Goal: Obtain resource: Download file/media

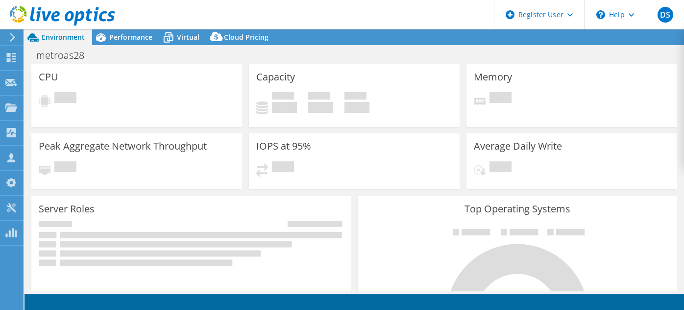
select select "USD"
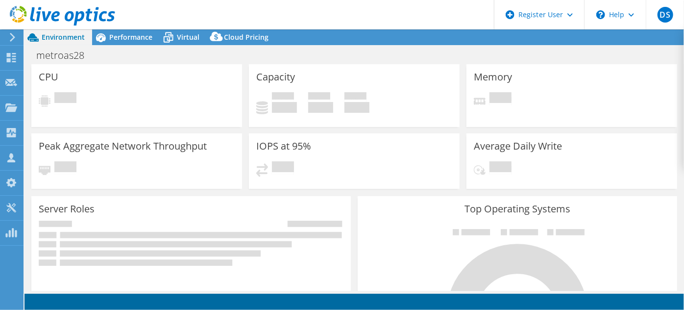
select select "USEast"
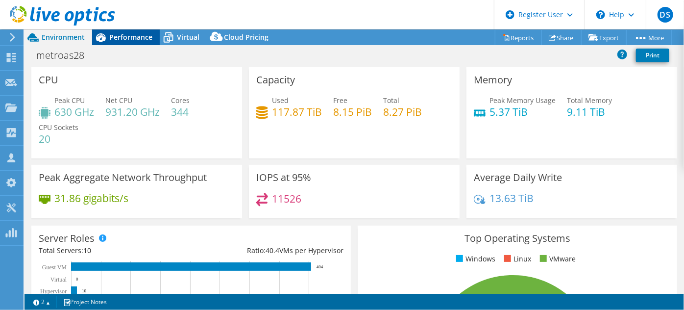
click at [144, 38] on span "Performance" at bounding box center [130, 36] width 43 height 9
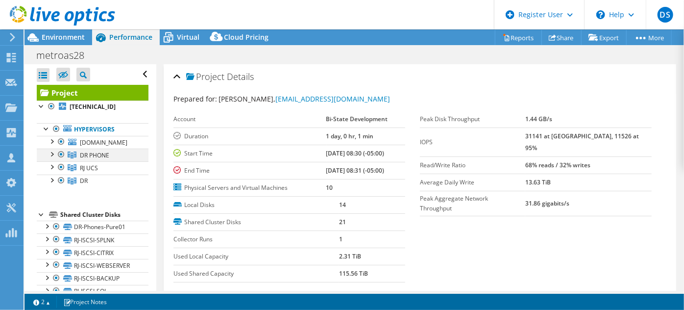
click at [61, 154] on div at bounding box center [61, 154] width 10 height 12
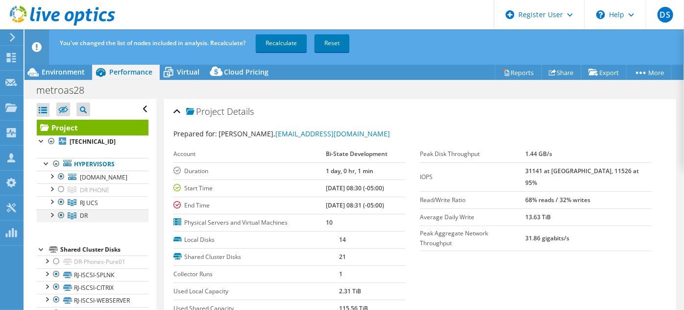
click at [61, 212] on div at bounding box center [61, 215] width 10 height 12
click at [272, 44] on link "Recalculate" at bounding box center [281, 43] width 51 height 18
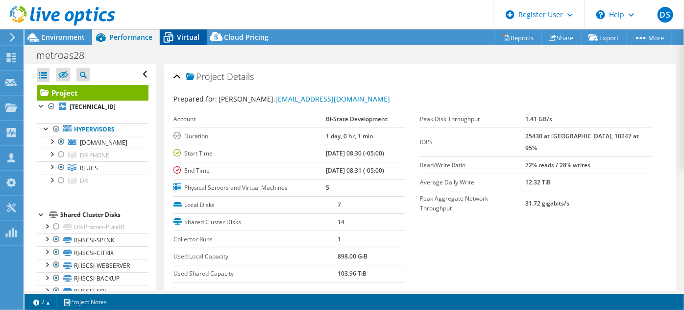
click at [190, 39] on span "Virtual" at bounding box center [188, 36] width 23 height 9
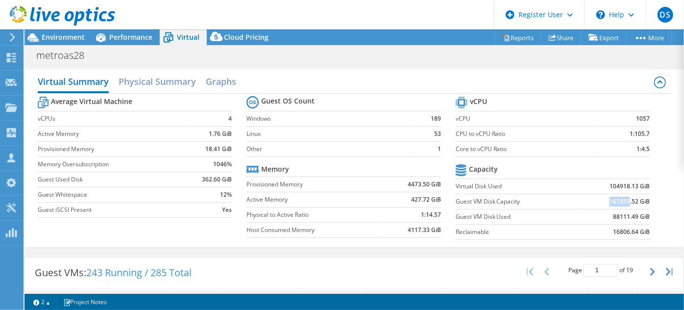
drag, startPoint x: 604, startPoint y: 200, endPoint x: 624, endPoint y: 201, distance: 19.6
click at [624, 201] on b "167855.52 GiB" at bounding box center [629, 201] width 40 height 10
drag, startPoint x: 607, startPoint y: 214, endPoint x: 624, endPoint y: 219, distance: 17.5
click at [624, 219] on b "88111.49 GiB" at bounding box center [631, 217] width 37 height 10
click at [516, 41] on link "Reports" at bounding box center [518, 37] width 47 height 15
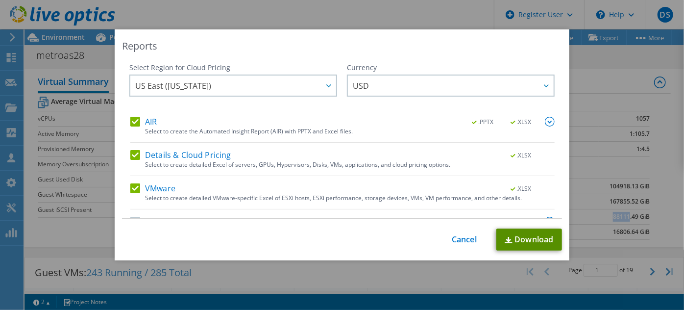
click at [550, 240] on link "Download" at bounding box center [529, 239] width 66 height 22
click at [466, 239] on link "Cancel" at bounding box center [464, 239] width 25 height 9
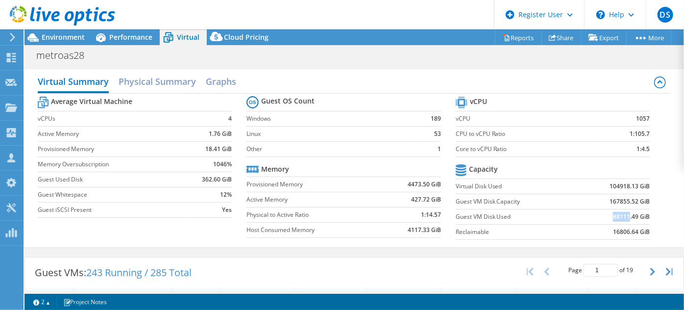
scroll to position [222, 0]
click at [522, 81] on div "Virtual Summary Physical Summary Graphs" at bounding box center [354, 83] width 633 height 22
click at [64, 35] on span "Environment" at bounding box center [63, 36] width 43 height 9
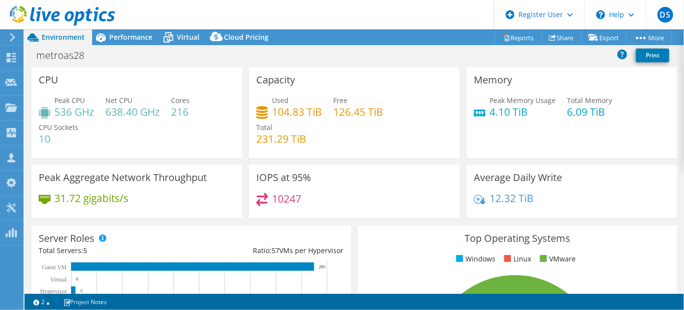
click at [121, 26] on header "DS Dell User [PERSON_NAME] [PERSON_NAME][EMAIL_ADDRESS][PERSON_NAME][DOMAIN_NAM…" at bounding box center [342, 14] width 684 height 29
click at [122, 36] on span "Performance" at bounding box center [130, 36] width 43 height 9
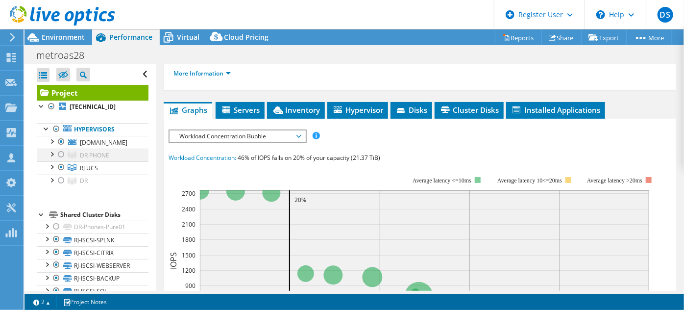
click at [60, 156] on div at bounding box center [61, 154] width 10 height 12
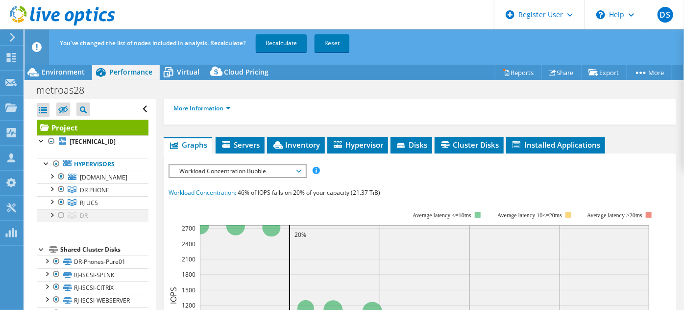
click at [57, 218] on div at bounding box center [61, 215] width 10 height 12
click at [291, 46] on link "Recalculate" at bounding box center [281, 43] width 51 height 18
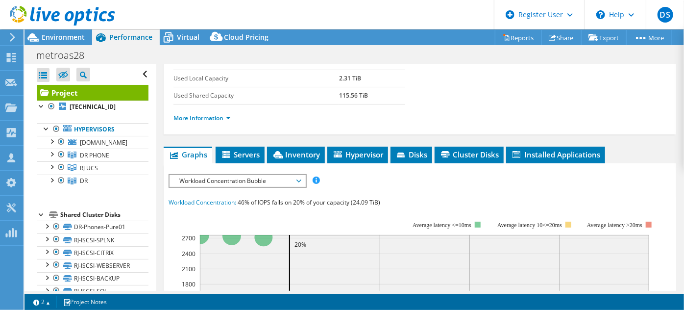
scroll to position [0, 0]
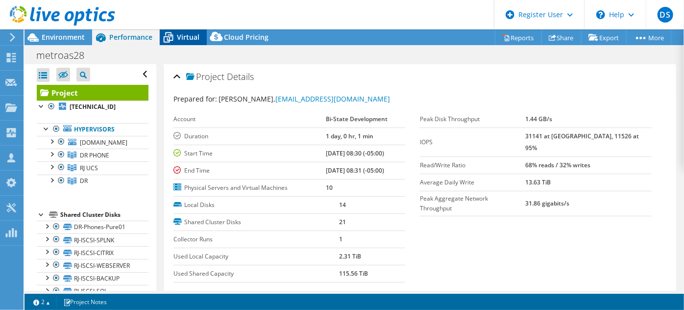
click at [187, 41] on span "Virtual" at bounding box center [188, 36] width 23 height 9
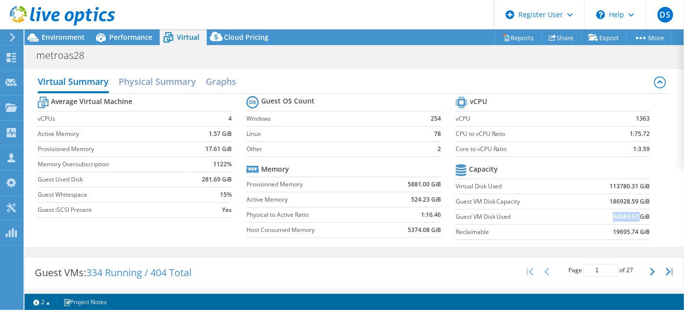
drag, startPoint x: 603, startPoint y: 215, endPoint x: 635, endPoint y: 215, distance: 31.4
click at [635, 215] on td "94084.57 GiB" at bounding box center [613, 216] width 71 height 15
click at [461, 81] on div "Virtual Summary Physical Summary Graphs" at bounding box center [354, 83] width 633 height 22
click at [74, 37] on span "Environment" at bounding box center [63, 36] width 43 height 9
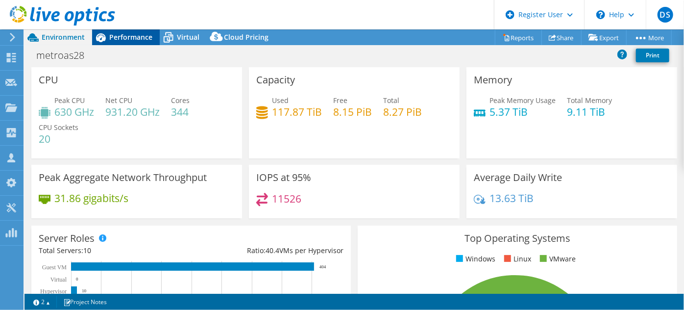
click at [124, 34] on span "Performance" at bounding box center [130, 36] width 43 height 9
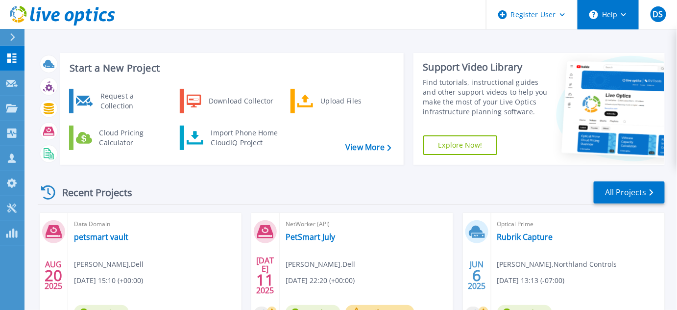
click at [623, 20] on button "Help" at bounding box center [607, 14] width 61 height 29
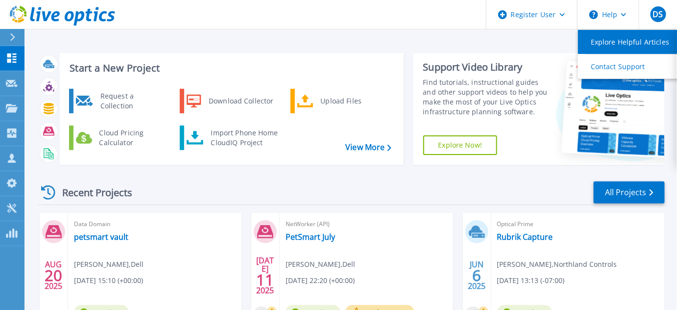
click at [628, 45] on link "Explore Helpful Articles" at bounding box center [632, 42] width 109 height 24
